Goal: Information Seeking & Learning: Learn about a topic

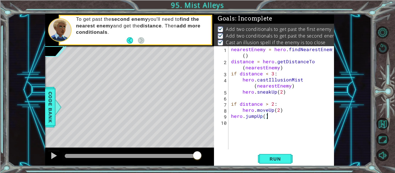
scroll to position [0, 2]
type textarea "hero.jumpUp()"
click at [282, 158] on span "Run" at bounding box center [275, 159] width 23 height 6
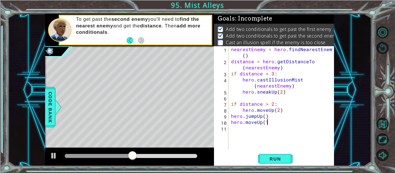
type textarea "hero.moveUp(1)"
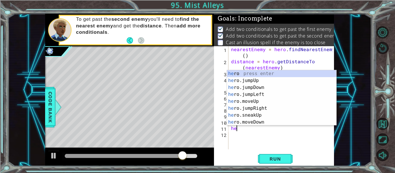
scroll to position [0, 0]
type textarea "h"
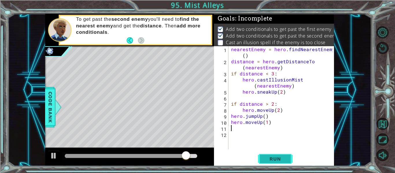
click at [282, 162] on span "Run" at bounding box center [275, 159] width 23 height 6
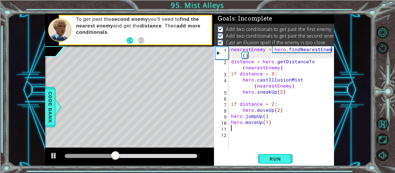
click at [287, 96] on div "nearestEnemy = hero . findNearestEnemy ( ) distance = hero . getDistanceTo ( ne…" at bounding box center [283, 107] width 106 height 122
click at [287, 95] on div "nearestEnemy = hero . findNearestEnemy ( ) distance = hero . getDistanceTo ( ne…" at bounding box center [283, 107] width 106 height 122
type textarea "hero.sneakUp(2)"
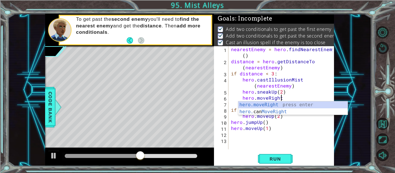
scroll to position [0, 3]
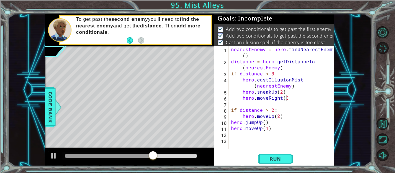
type textarea "hero.moveRight(3)"
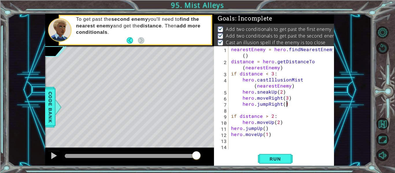
scroll to position [0, 3]
type textarea "hero.jumpRight(1)"
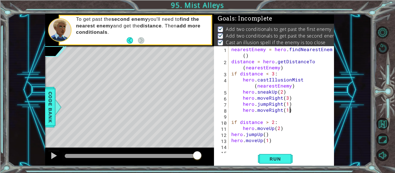
scroll to position [0, 3]
click at [276, 161] on span "Run" at bounding box center [275, 159] width 23 height 6
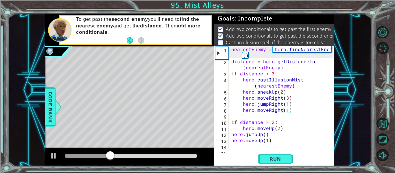
click at [286, 140] on div "nearestEnemy = hero . findNearestEnemy ( ) distance = hero . getDistanceTo ( ne…" at bounding box center [283, 107] width 106 height 122
type textarea "hero.moveUp(1)"
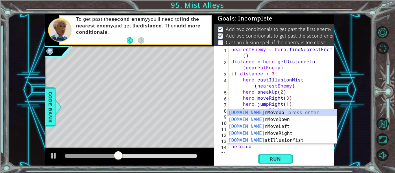
scroll to position [0, 1]
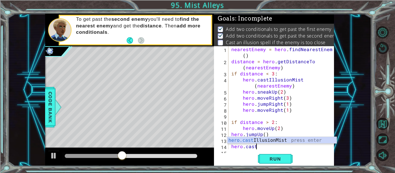
click at [304, 140] on div "hero.cast IllusionMist press enter" at bounding box center [281, 147] width 109 height 21
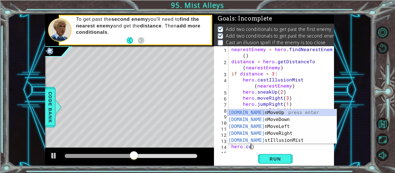
scroll to position [0, 1]
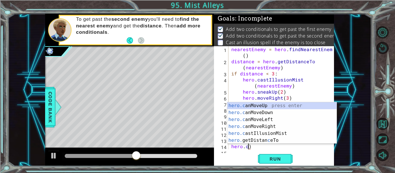
click at [262, 146] on div "nearestEnemy = hero . findNearestEnemy ( ) distance = hero . getDistanceTo ( ne…" at bounding box center [283, 107] width 106 height 122
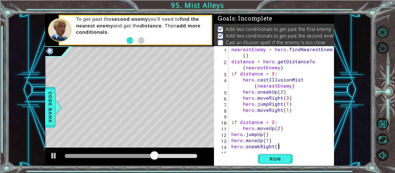
type textarea "hero.sneakRight(1)"
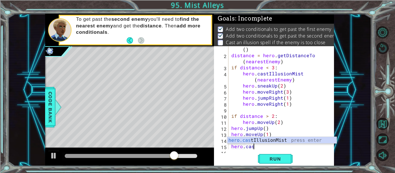
scroll to position [0, 1]
click at [318, 142] on div "hero.cast IllusionMist press enter" at bounding box center [281, 147] width 109 height 21
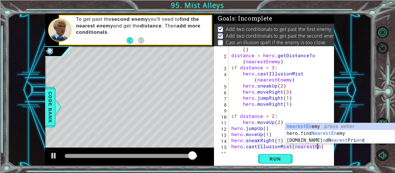
scroll to position [0, 5]
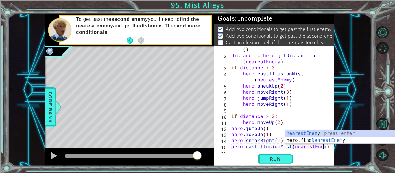
type textarea "hero.castIllusionMist(nearestEnemy)"
click at [329, 148] on div at bounding box center [330, 101] width 6 height 122
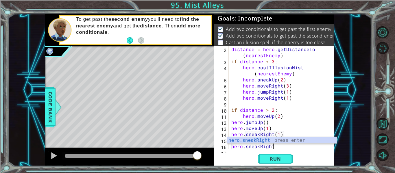
scroll to position [0, 3]
type textarea "hero.sneakRight(2)"
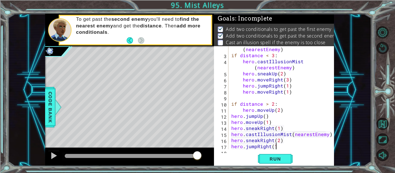
type textarea "hero.jumpRight(1)"
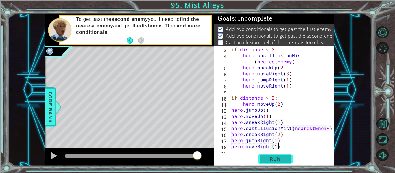
type textarea "hero.moveRight(1)"
click at [281, 157] on span "Run" at bounding box center [275, 159] width 23 height 6
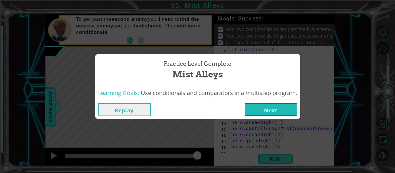
click at [260, 115] on button "Next" at bounding box center [271, 109] width 53 height 13
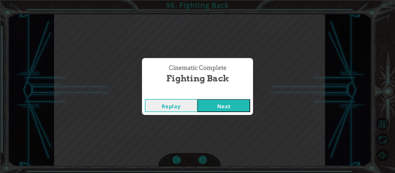
click at [226, 104] on button "Next" at bounding box center [224, 105] width 53 height 13
click at [231, 103] on button "Next" at bounding box center [224, 105] width 53 height 13
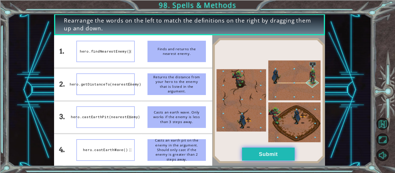
click at [282, 152] on button "Submit" at bounding box center [268, 154] width 53 height 13
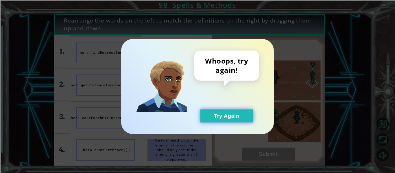
click at [240, 115] on button "Try Again" at bounding box center [226, 116] width 53 height 13
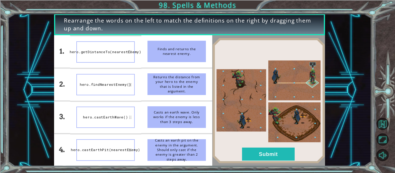
click at [275, 170] on div "Rearrange the words on the left to match the definitions on the right by draggi…" at bounding box center [197, 86] width 395 height 173
click at [276, 152] on button "Submit" at bounding box center [268, 154] width 53 height 13
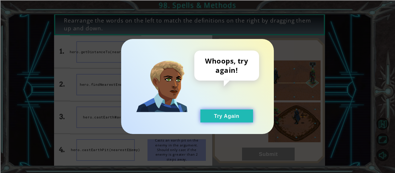
click at [244, 113] on button "Try Again" at bounding box center [226, 116] width 53 height 13
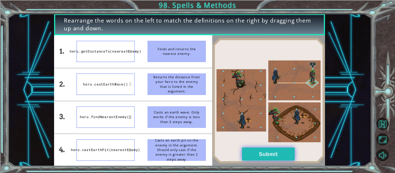
click at [270, 160] on button "Submit" at bounding box center [268, 154] width 53 height 13
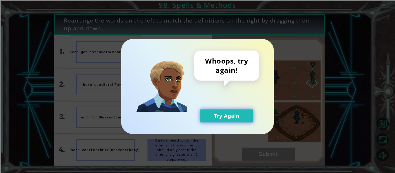
click at [227, 115] on button "Try Again" at bounding box center [226, 116] width 53 height 13
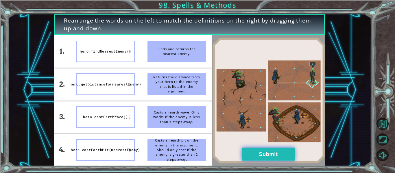
click at [259, 158] on button "Submit" at bounding box center [268, 154] width 53 height 13
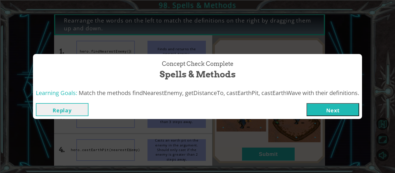
click at [328, 108] on button "Next" at bounding box center [333, 109] width 53 height 13
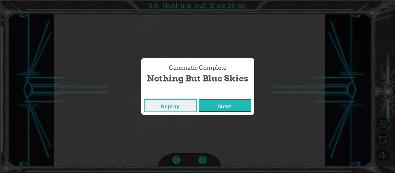
click at [228, 104] on button "Next" at bounding box center [225, 105] width 53 height 13
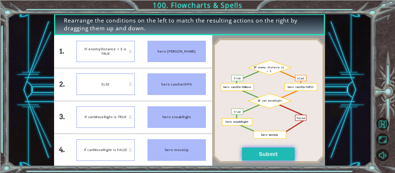
click at [263, 160] on button "Submit" at bounding box center [268, 154] width 53 height 13
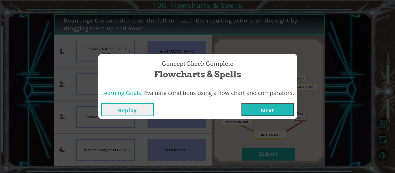
click at [282, 104] on button "Next" at bounding box center [268, 109] width 53 height 13
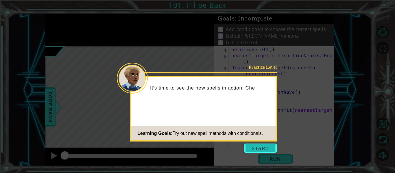
click at [267, 144] on button "Start" at bounding box center [260, 148] width 33 height 9
